Goal: Transaction & Acquisition: Purchase product/service

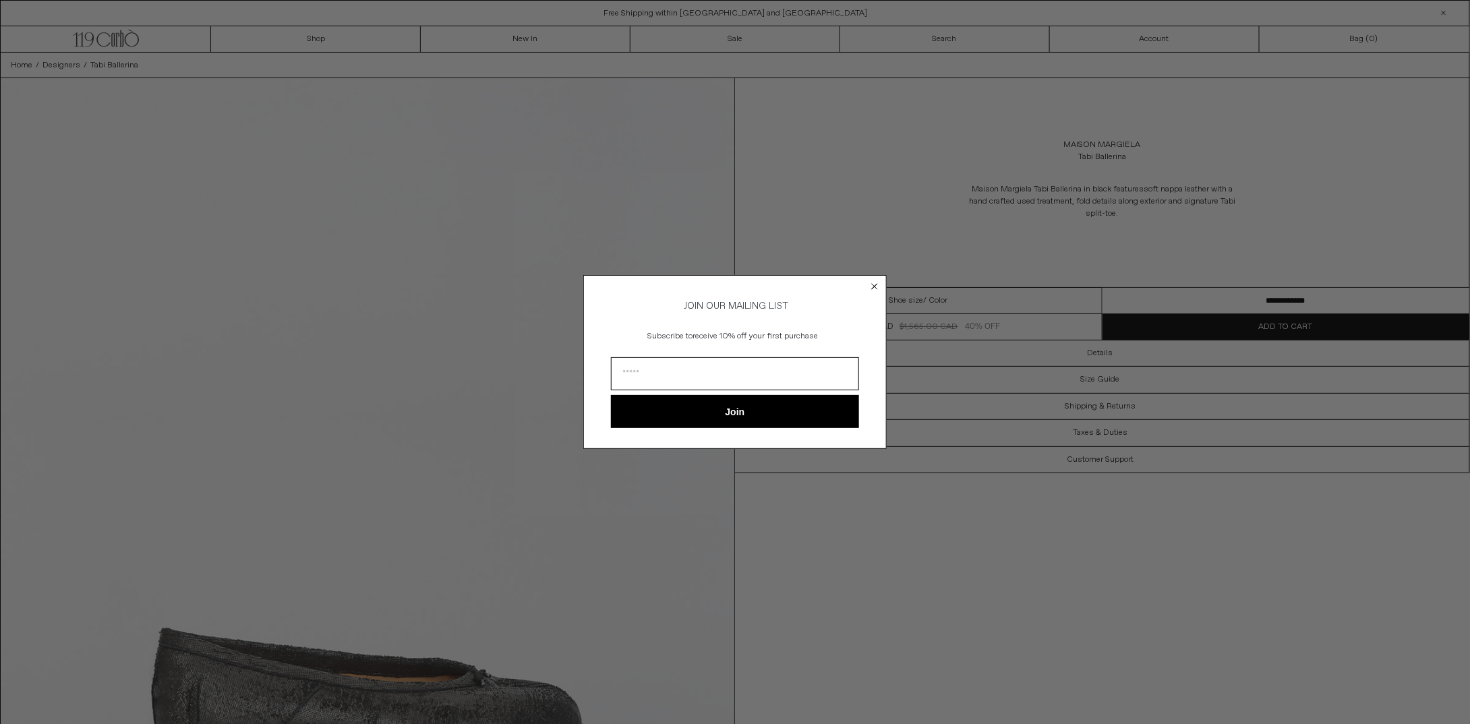
click at [882, 285] on form "JOIN OUR MAILING LIST Subscribe to receive 10% off your first purchase Join ***…" at bounding box center [734, 362] width 303 height 174
click at [869, 280] on circle "Close dialog" at bounding box center [874, 286] width 13 height 13
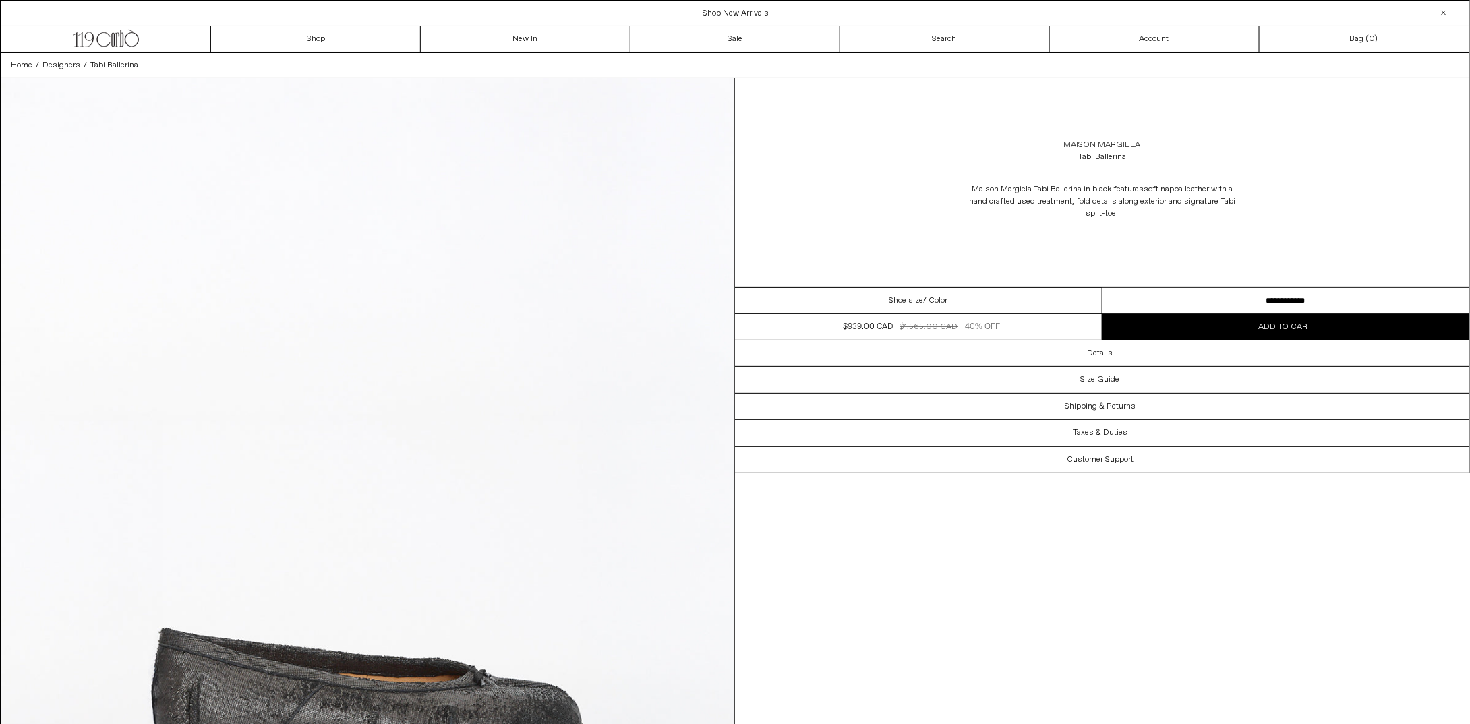
click at [1098, 141] on link "Maison Margiela" at bounding box center [1102, 145] width 77 height 12
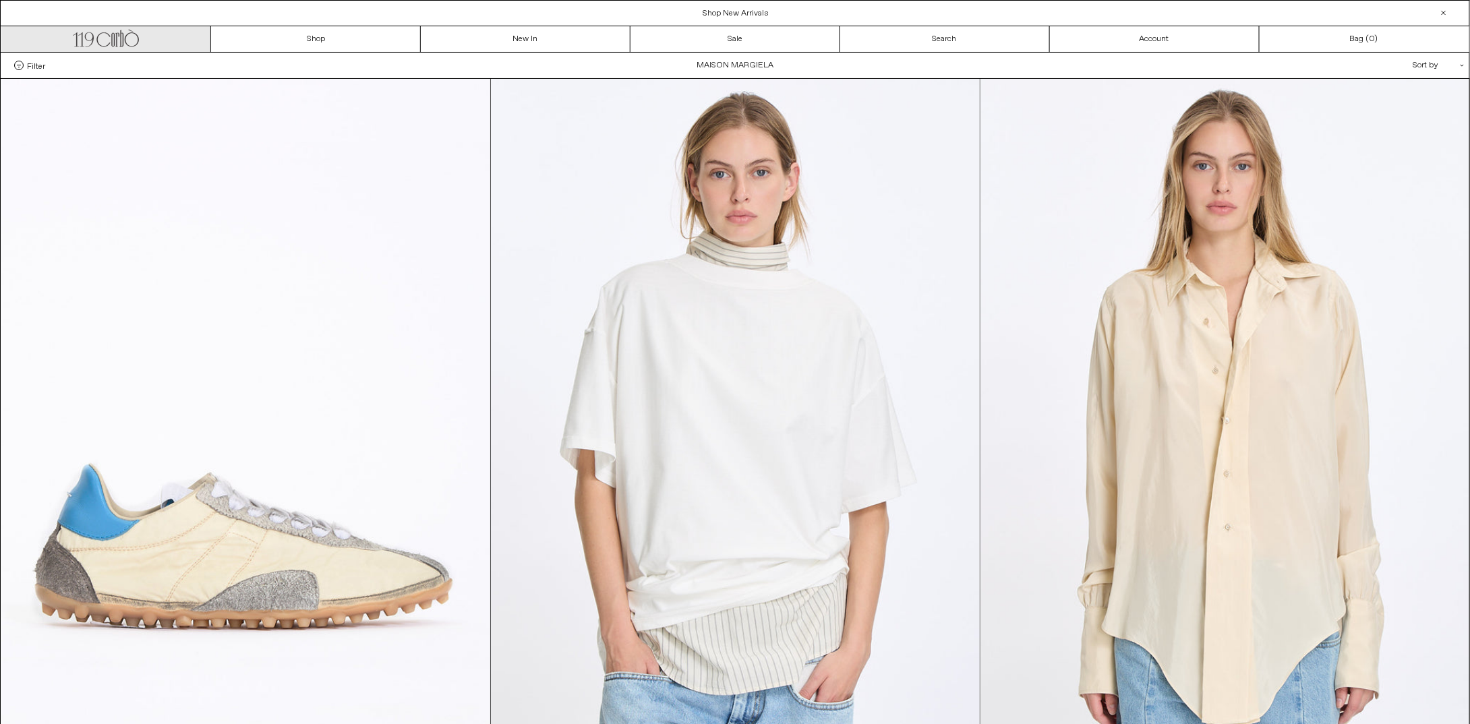
click at [90, 36] on icon ".cls-1, .cls-2 { fill: #231f20; stroke: #231f20; stroke-miterlimit: 10; stroke-…" at bounding box center [106, 37] width 66 height 20
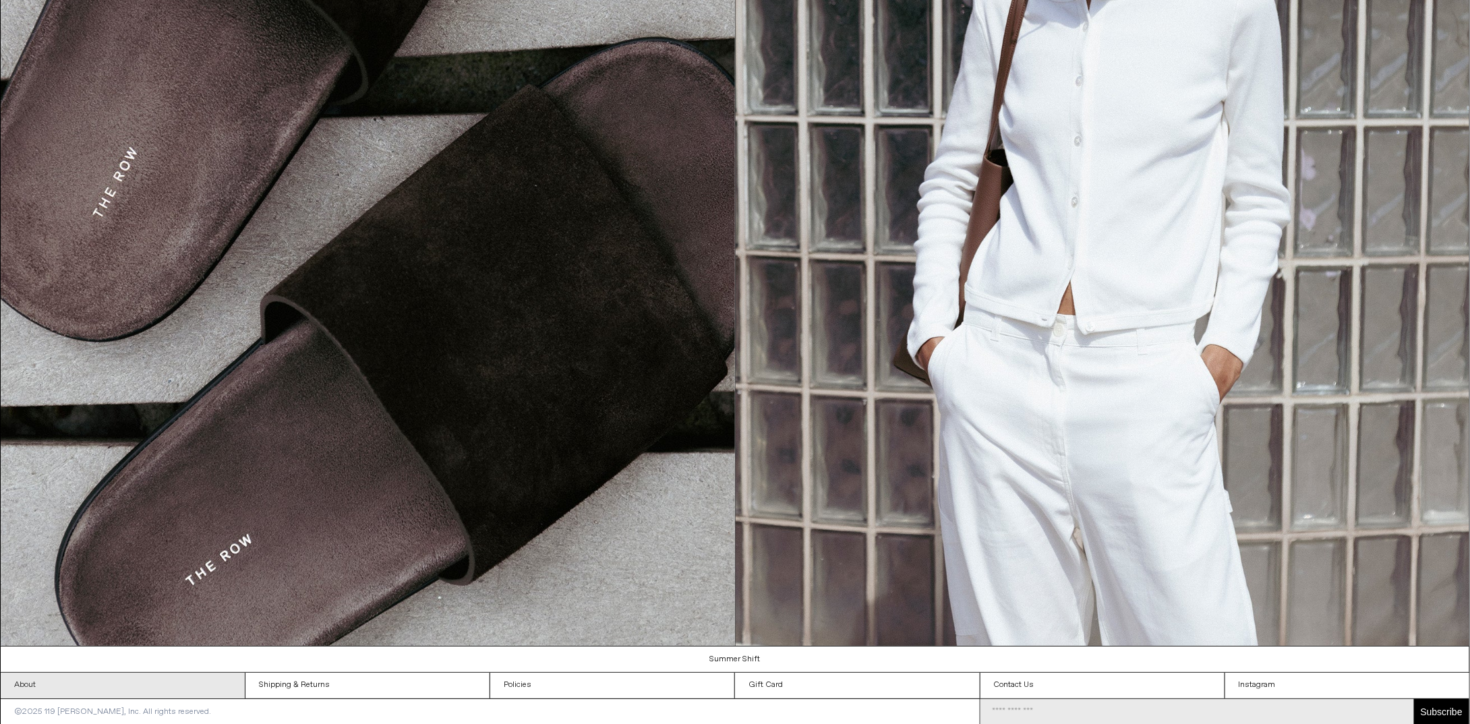
click at [28, 681] on link "About" at bounding box center [123, 686] width 244 height 26
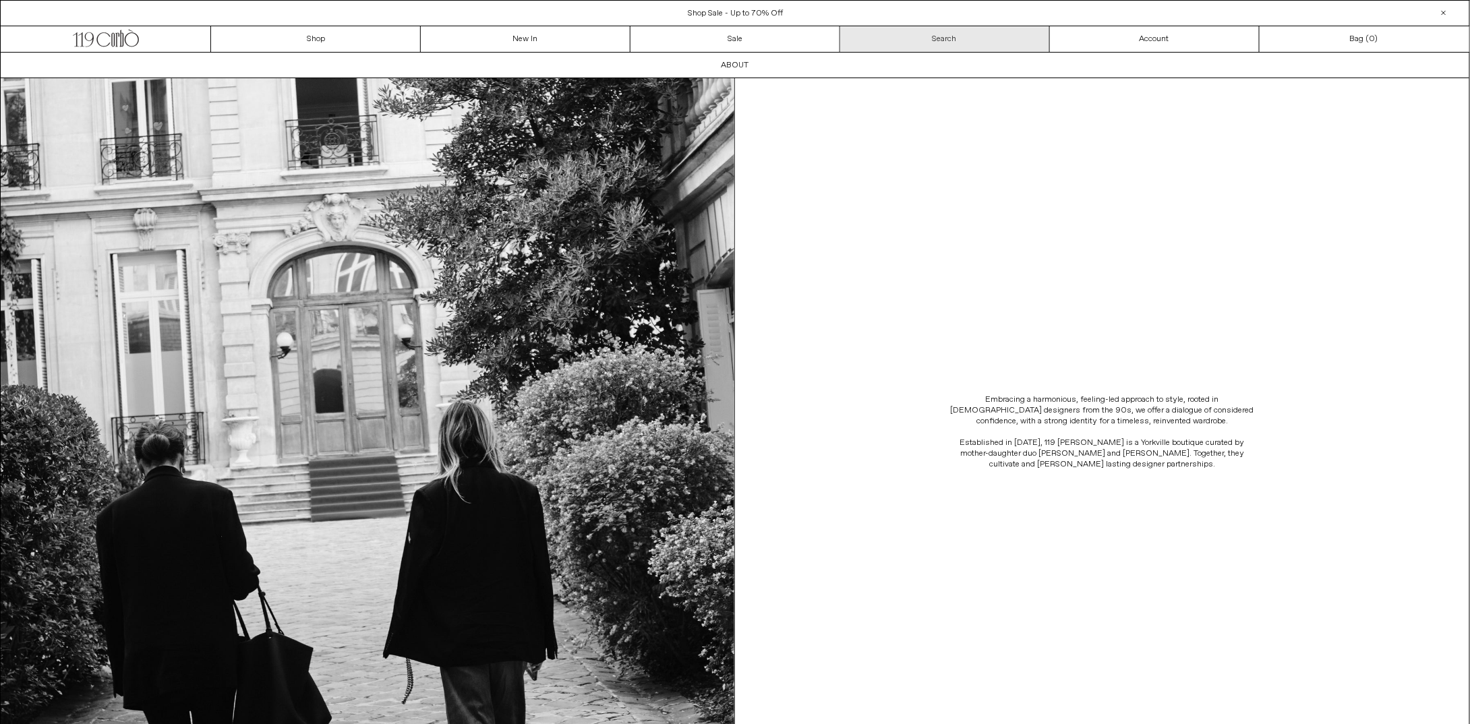
click at [915, 34] on link "Search" at bounding box center [945, 39] width 210 height 26
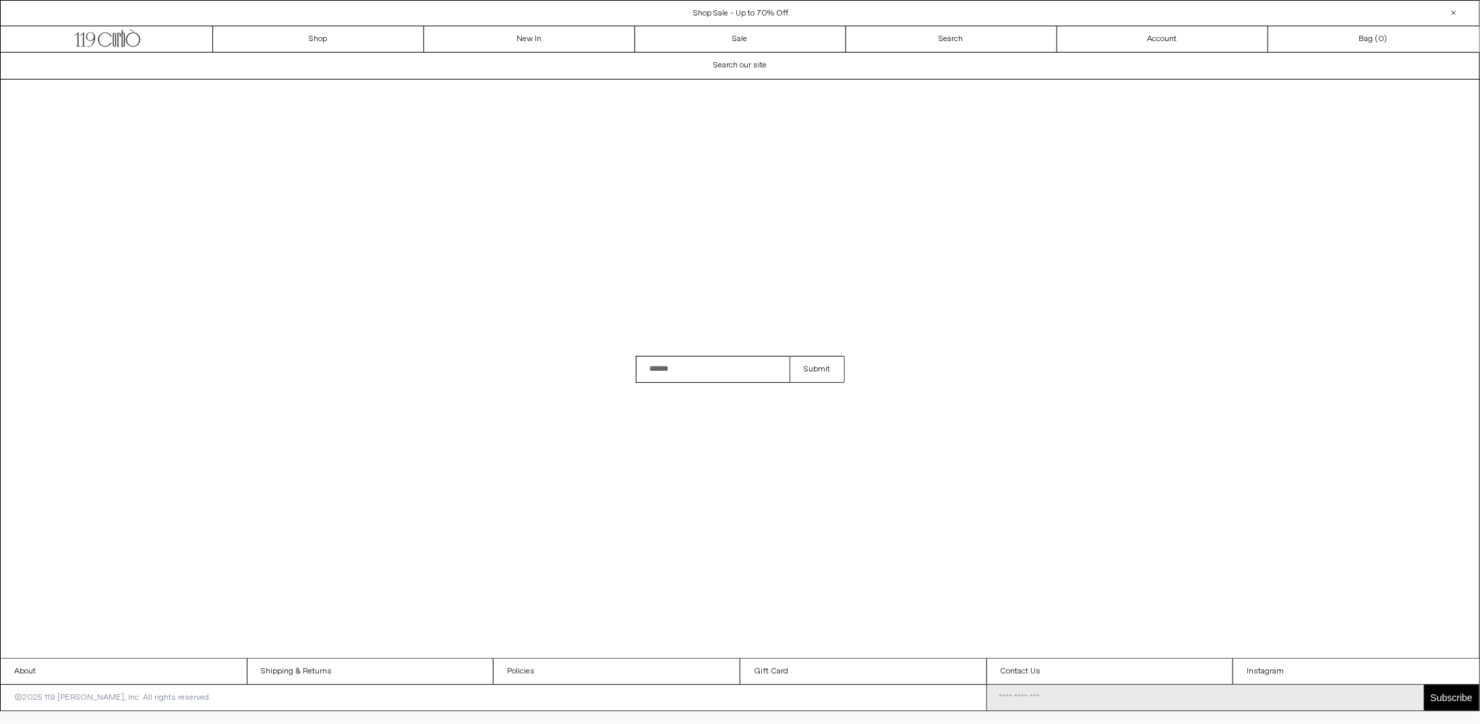
click at [694, 361] on input "Search" at bounding box center [713, 369] width 154 height 27
type input "****"
click at [789, 356] on button "Submit" at bounding box center [816, 369] width 55 height 27
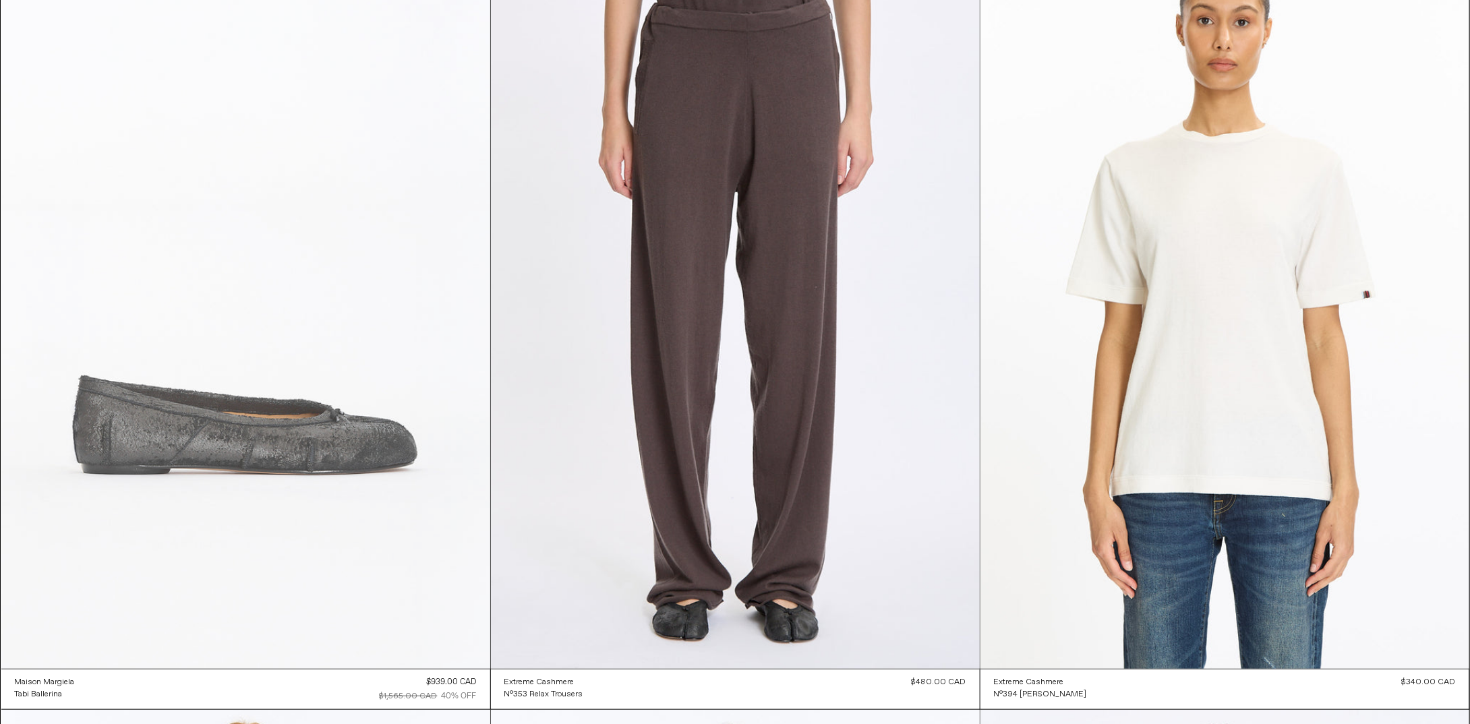
scroll to position [152, 0]
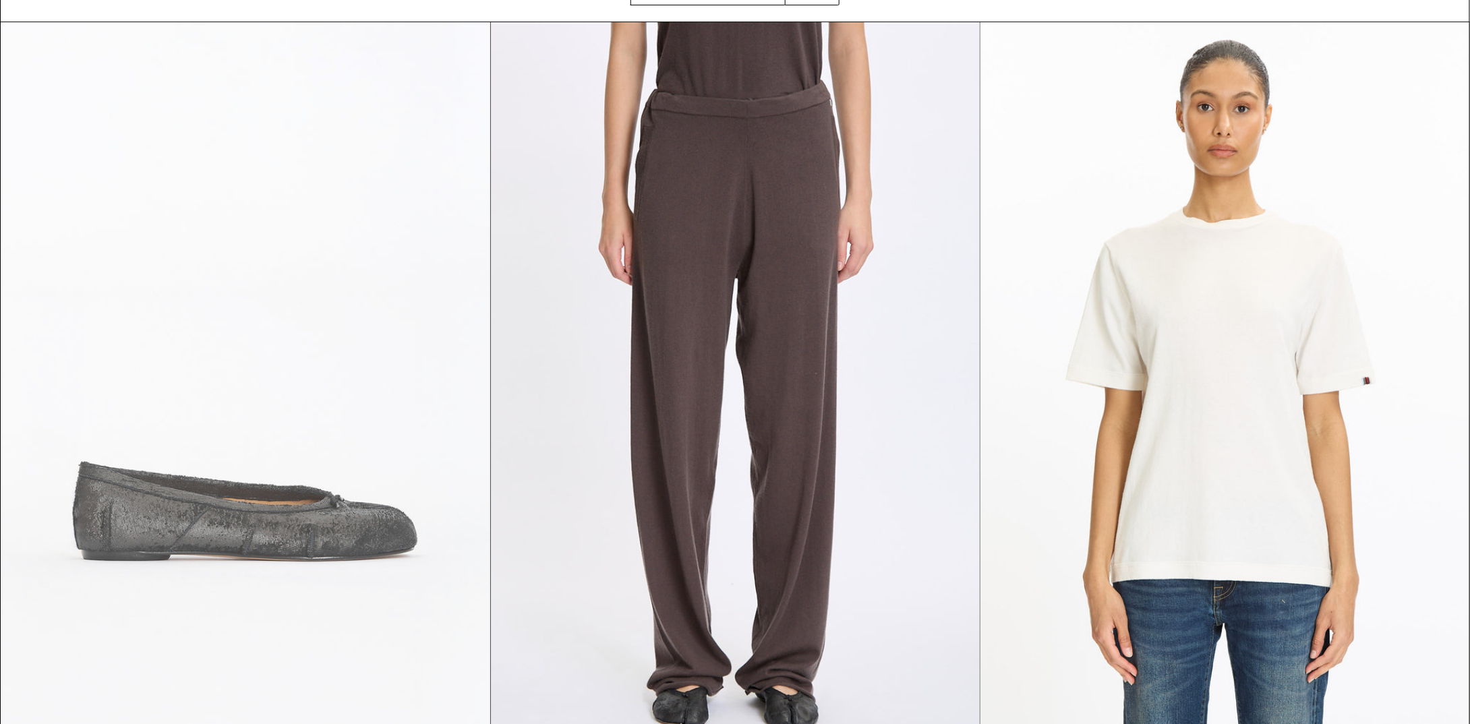
click at [231, 379] on at bounding box center [245, 388] width 489 height 733
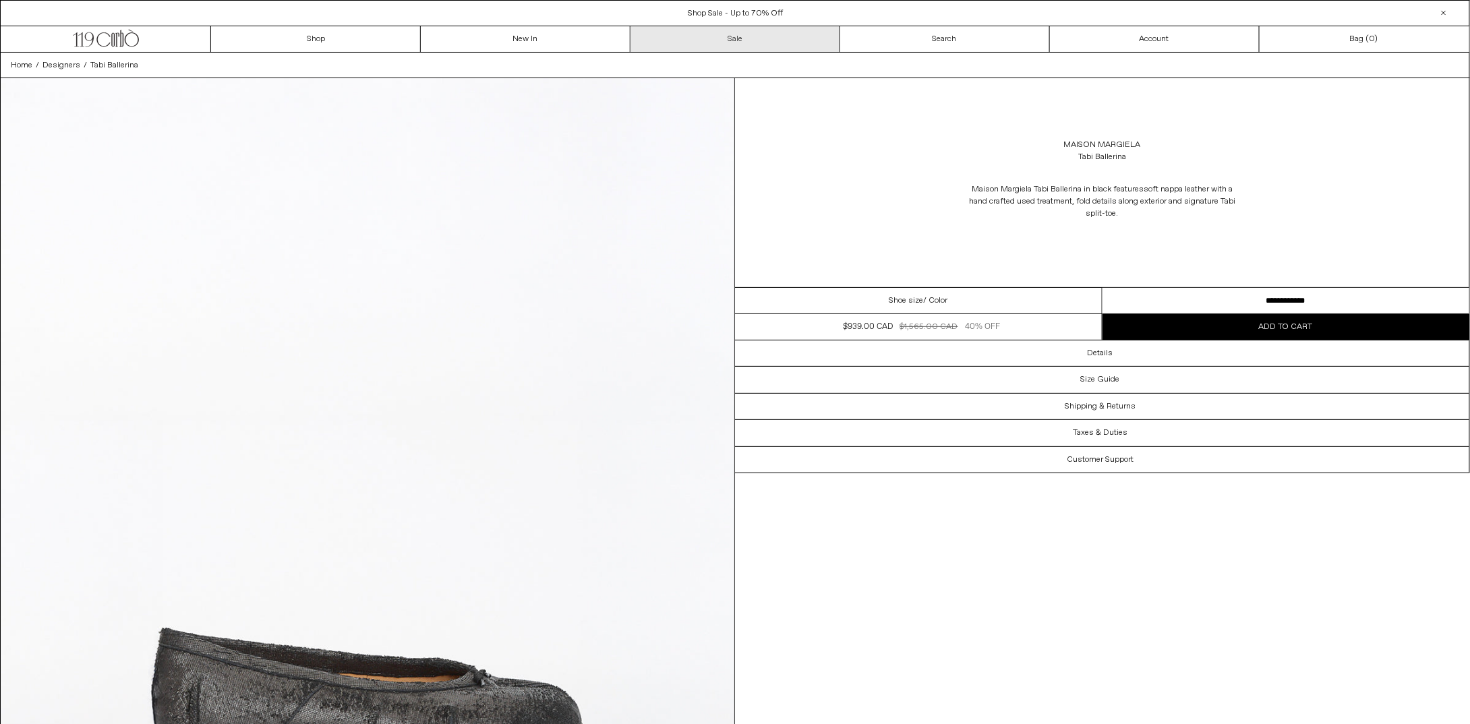
click at [752, 44] on link "Sale" at bounding box center [735, 39] width 210 height 26
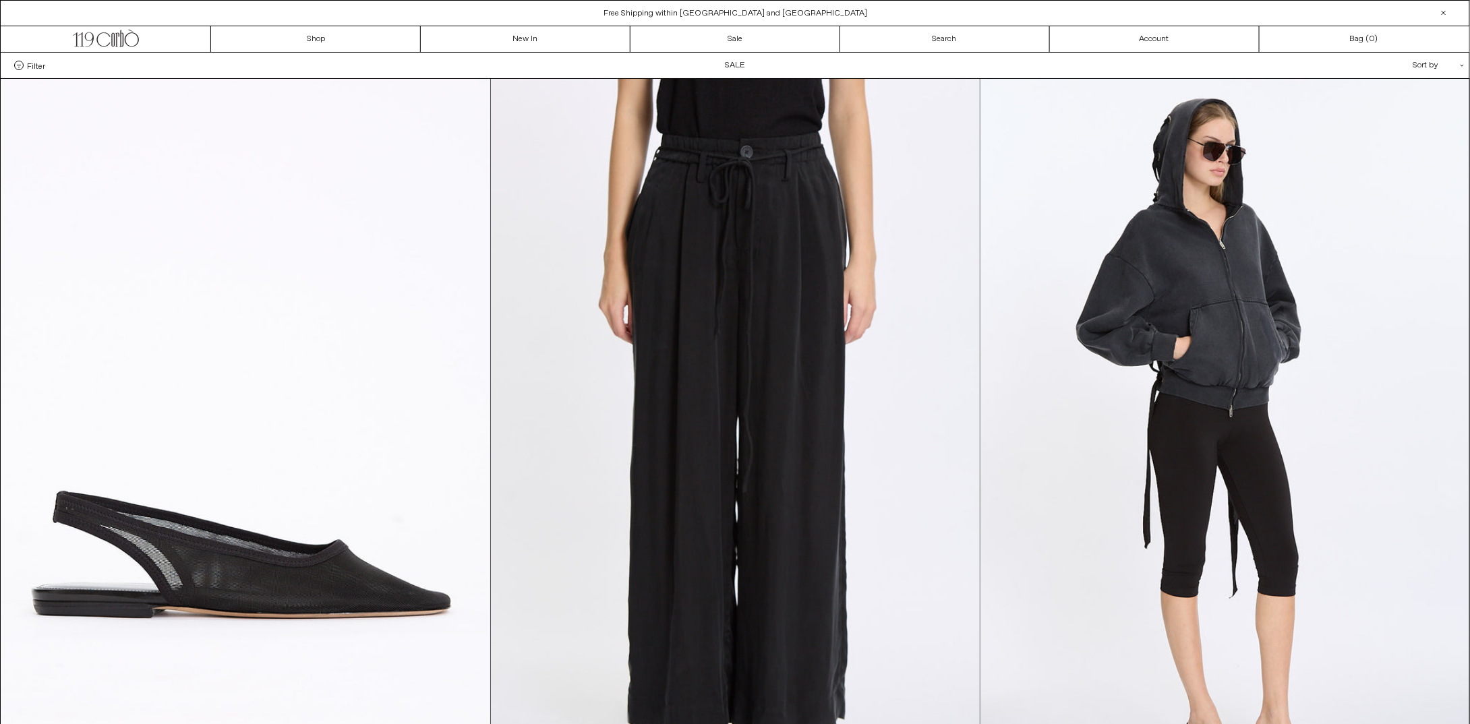
click at [1425, 65] on div "Sort by .cls-1{fill:#231f20}" at bounding box center [1394, 66] width 121 height 26
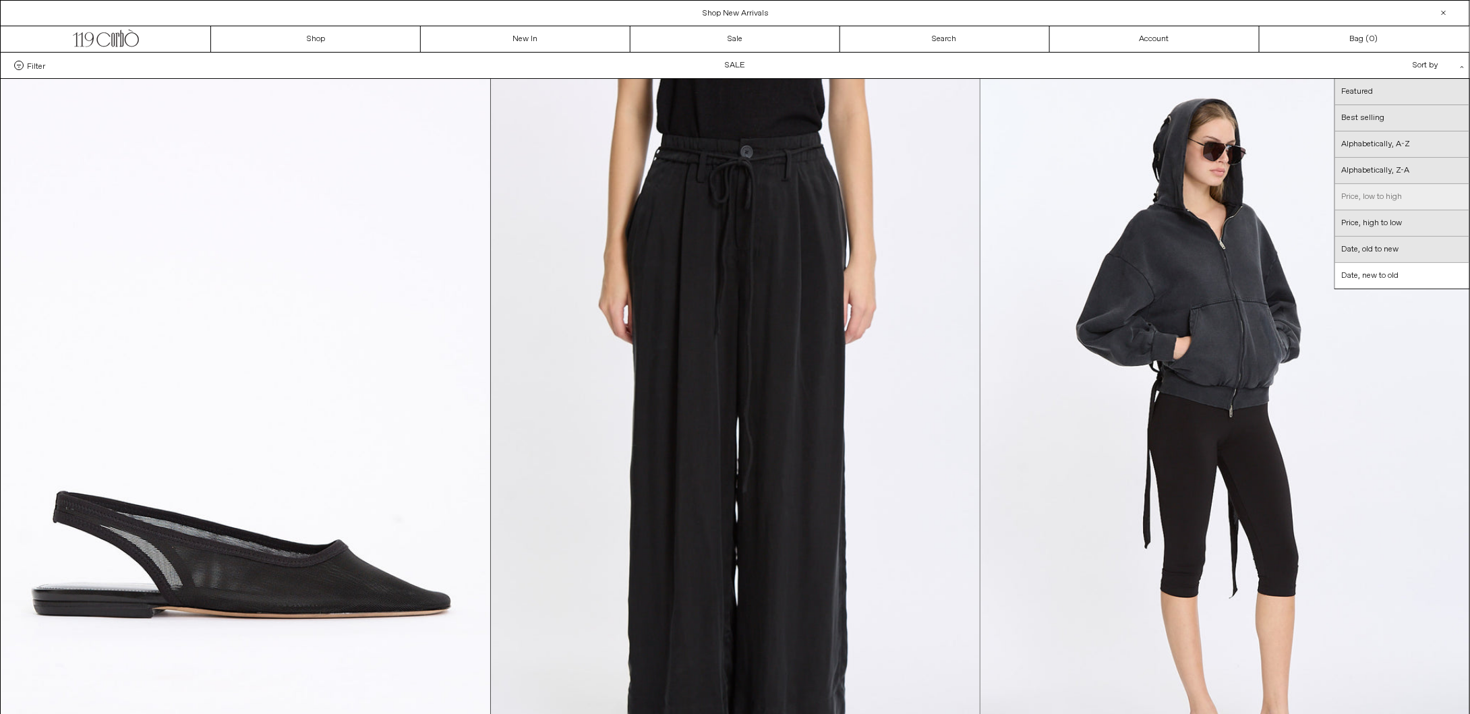
click at [1362, 194] on link "Price, low to high" at bounding box center [1402, 197] width 134 height 26
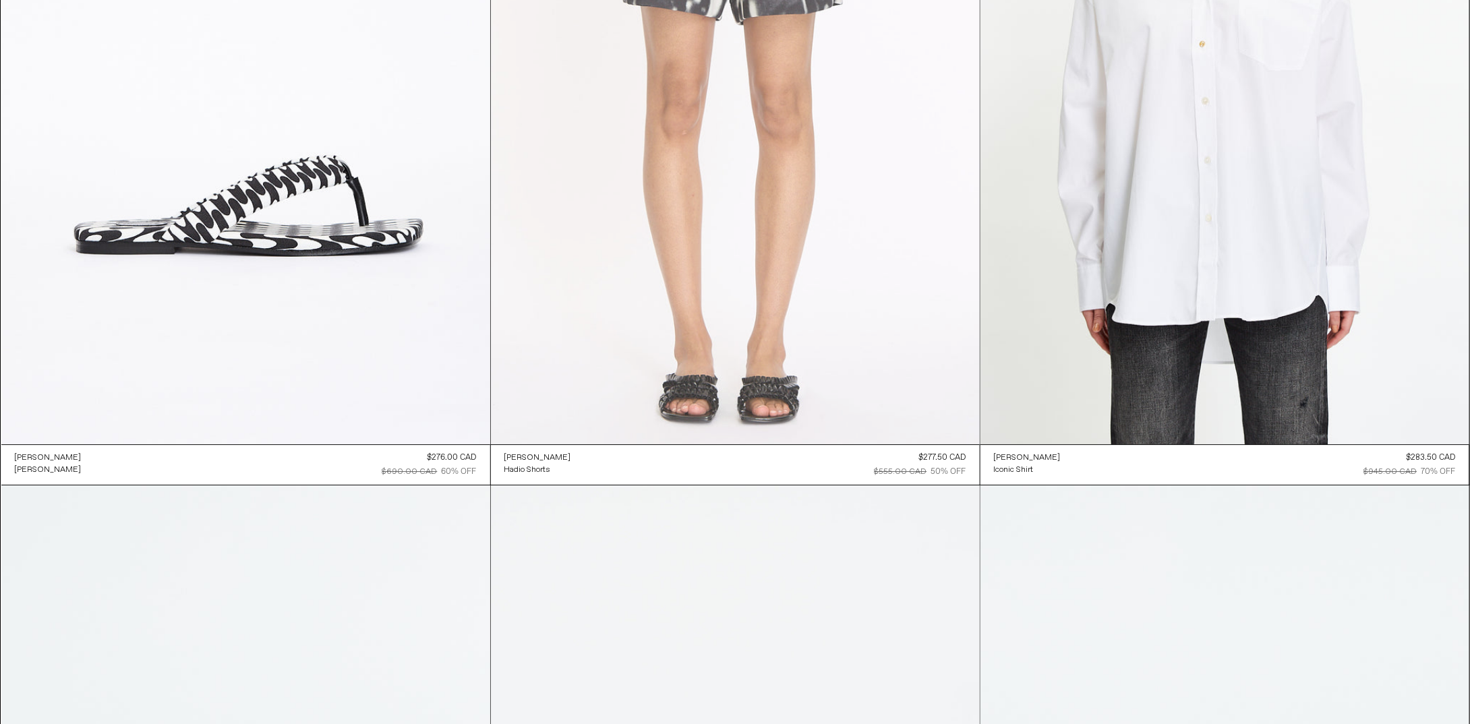
scroll to position [9718, 0]
